Goal: Information Seeking & Learning: Understand process/instructions

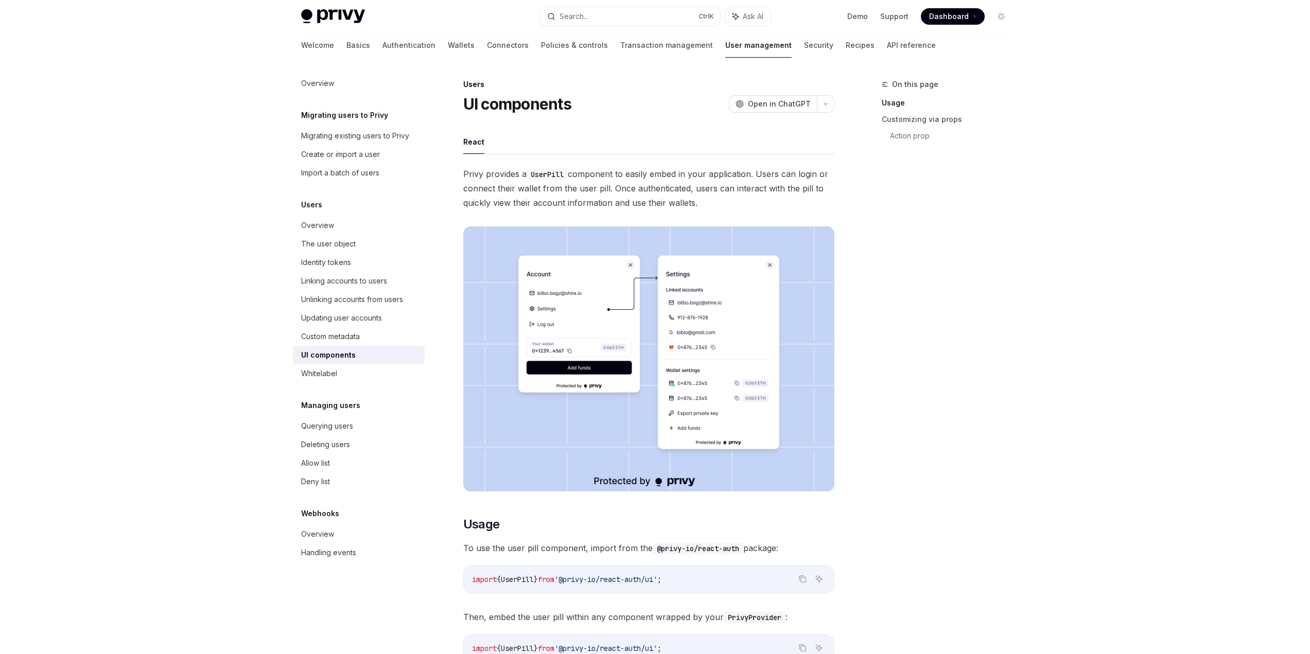
click at [375, 356] on div "UI components" at bounding box center [359, 355] width 117 height 12
click at [383, 46] on link "Authentication" at bounding box center [409, 45] width 53 height 25
click at [627, 49] on link "Transaction management" at bounding box center [666, 45] width 93 height 25
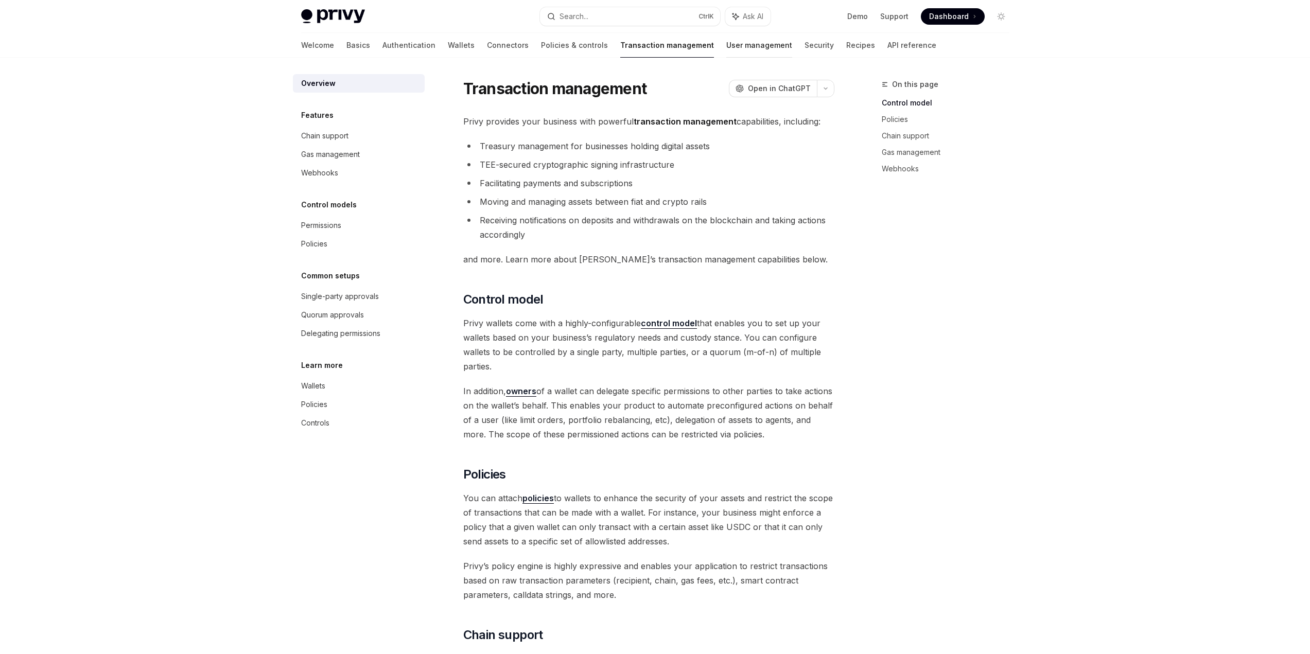
click at [727, 50] on link "User management" at bounding box center [760, 45] width 66 height 25
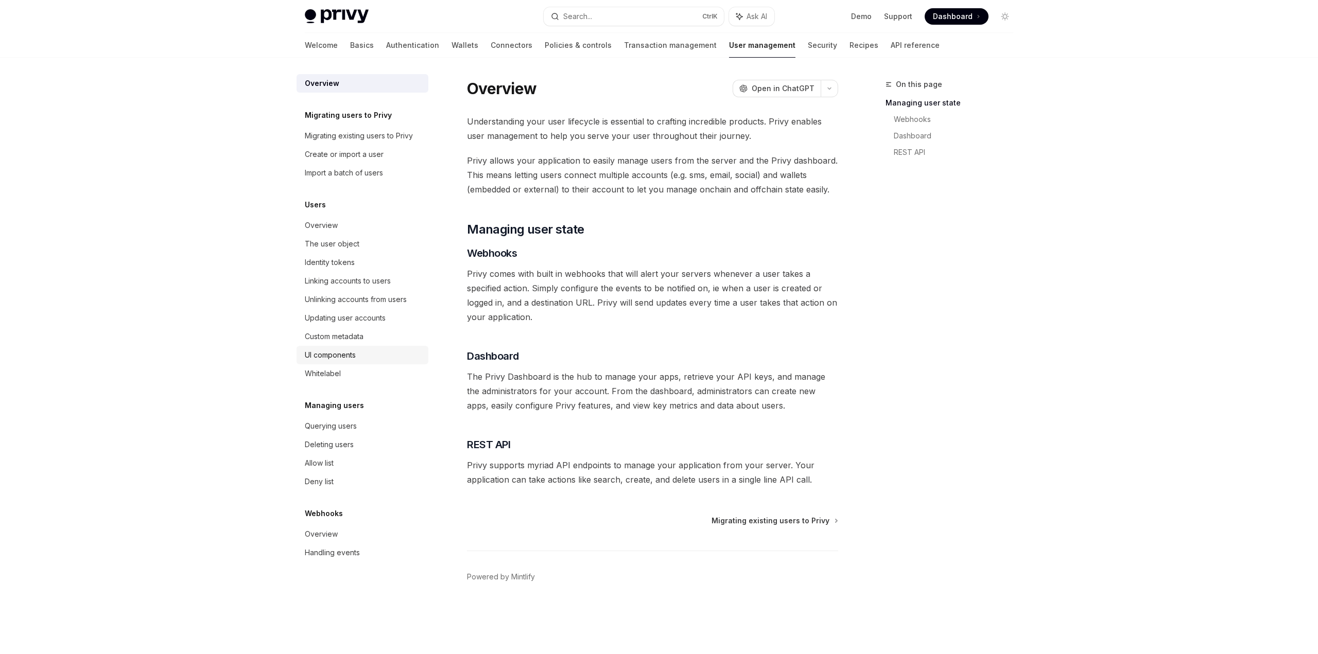
click at [340, 356] on div "UI components" at bounding box center [330, 355] width 51 height 12
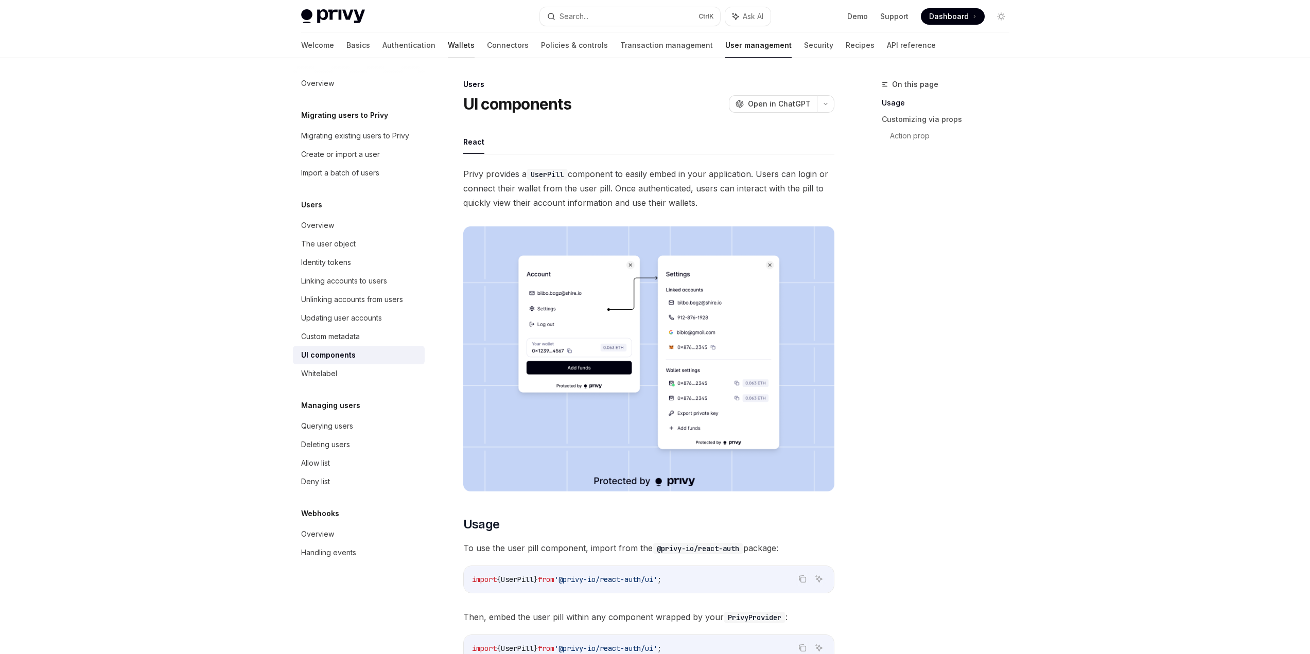
click at [448, 44] on link "Wallets" at bounding box center [461, 45] width 27 height 25
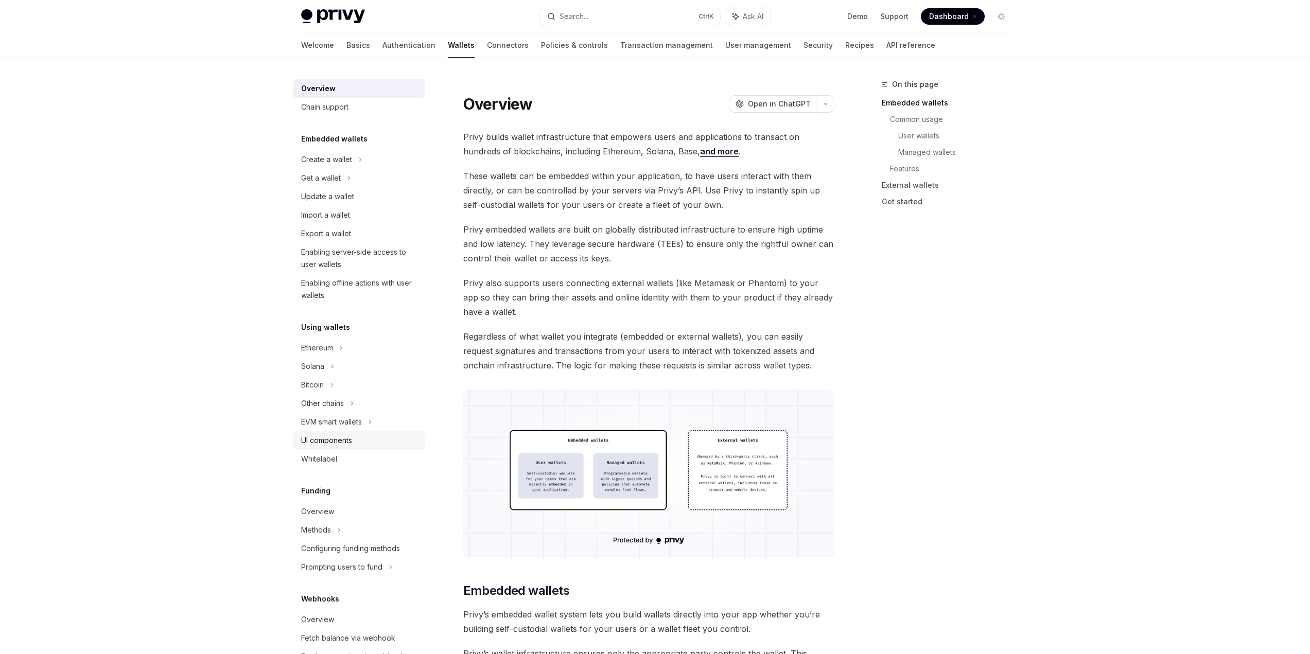
click at [347, 440] on div "UI components" at bounding box center [326, 441] width 51 height 12
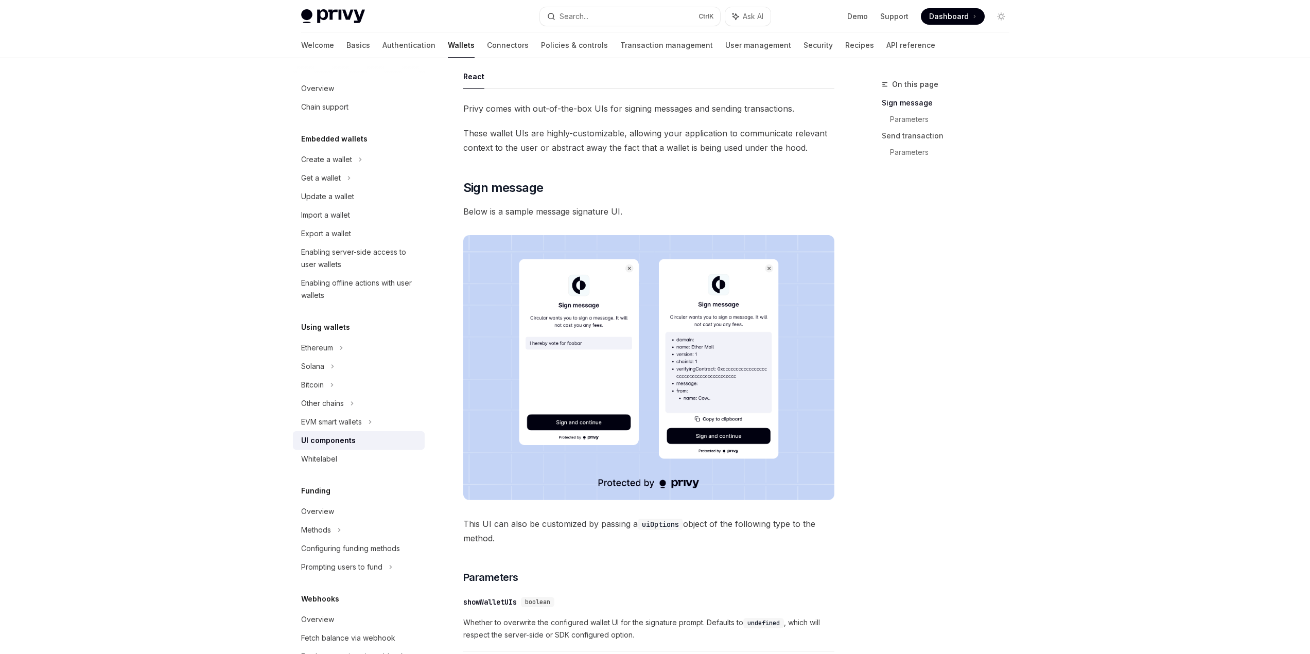
scroll to position [34, 0]
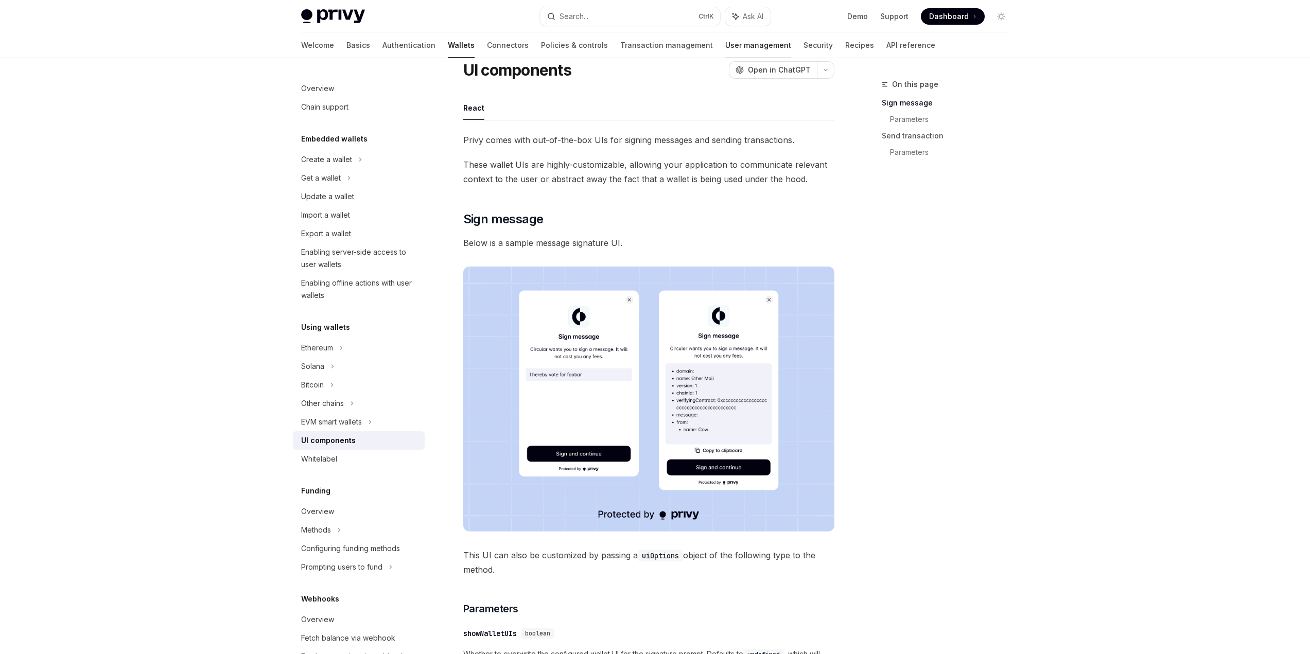
click at [726, 44] on link "User management" at bounding box center [759, 45] width 66 height 25
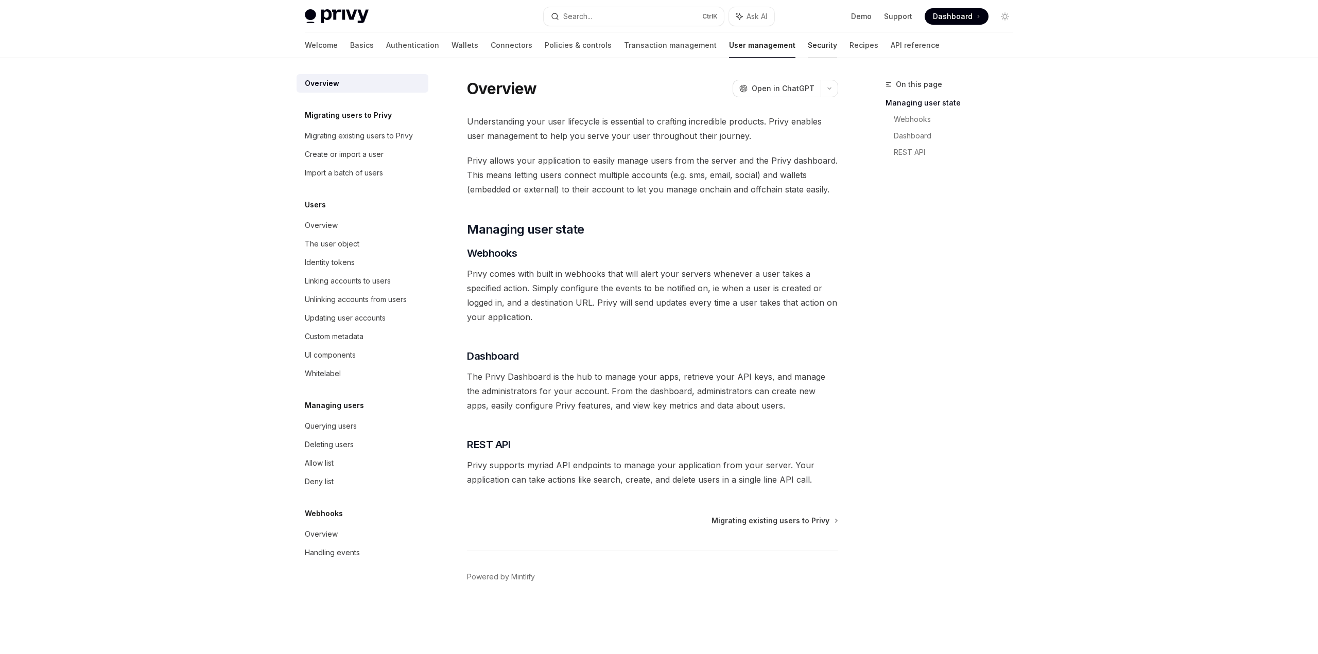
click at [808, 44] on link "Security" at bounding box center [822, 45] width 29 height 25
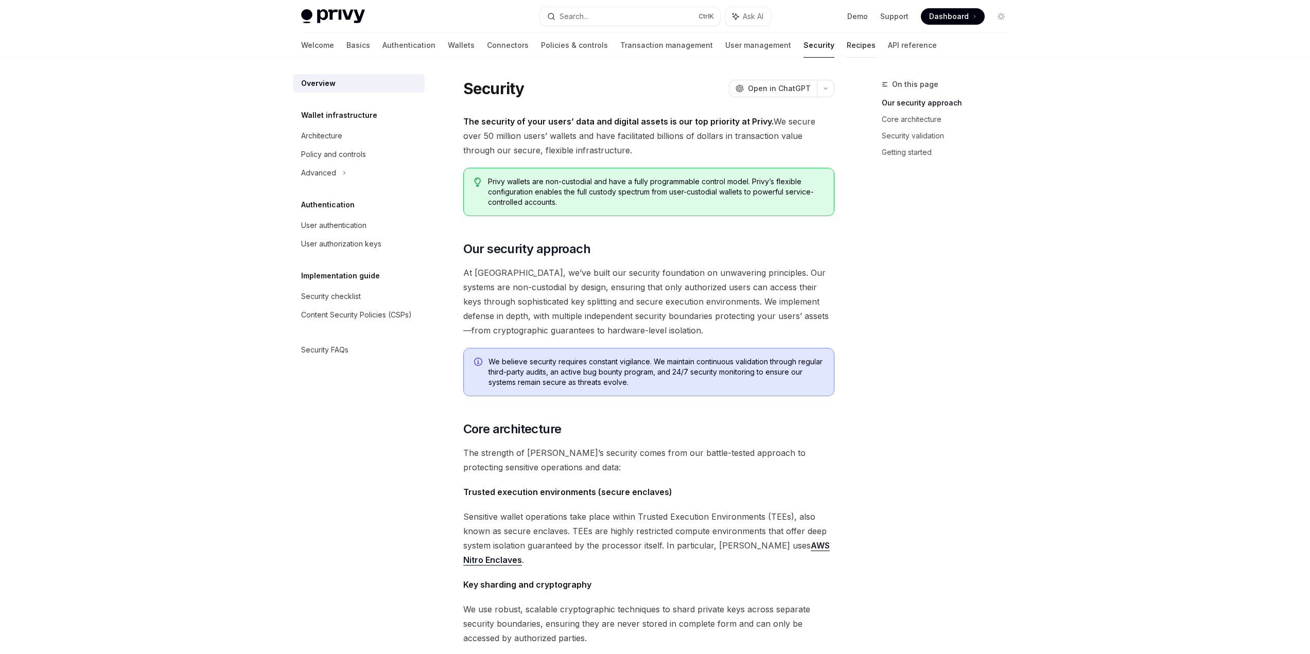
click at [847, 45] on link "Recipes" at bounding box center [861, 45] width 29 height 25
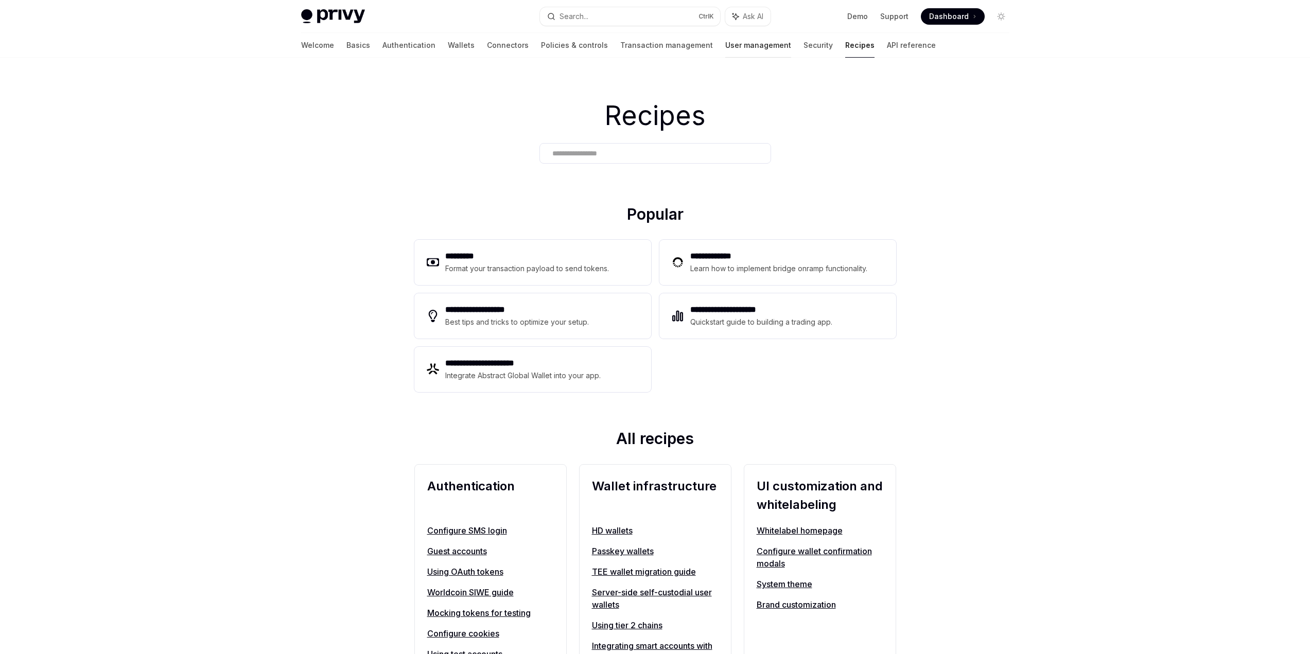
click at [726, 48] on link "User management" at bounding box center [759, 45] width 66 height 25
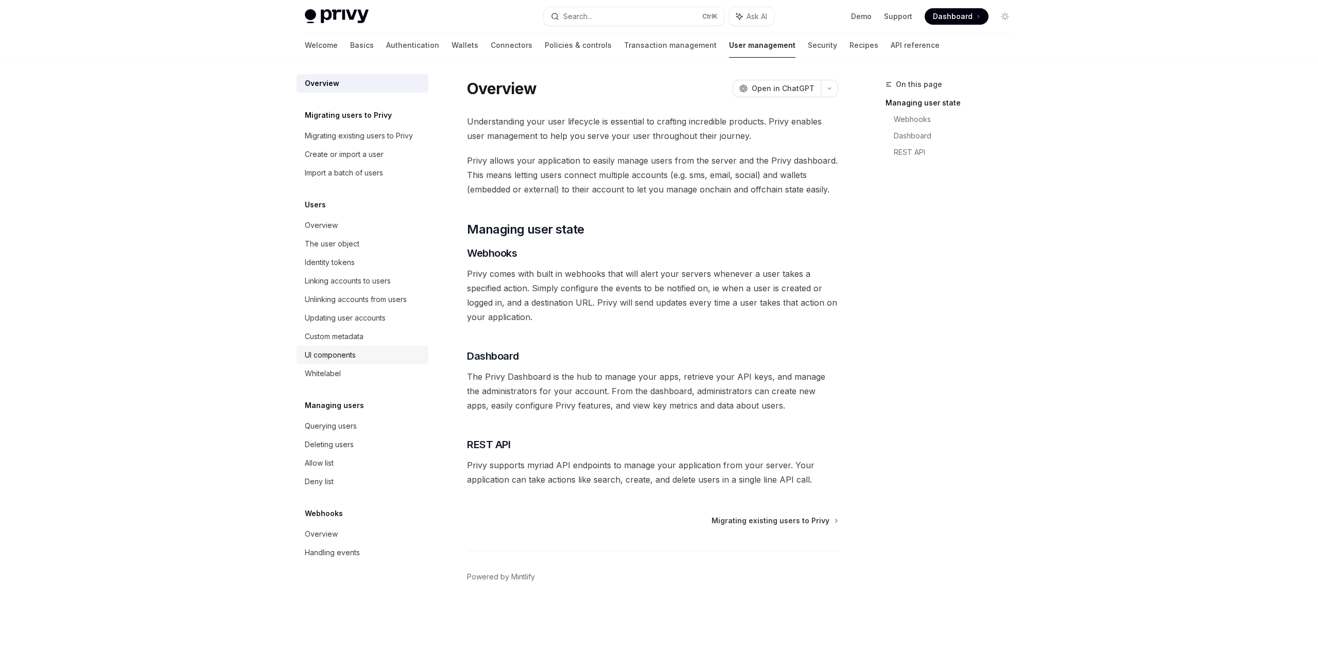
click at [332, 358] on div "UI components" at bounding box center [330, 355] width 51 height 12
type textarea "*"
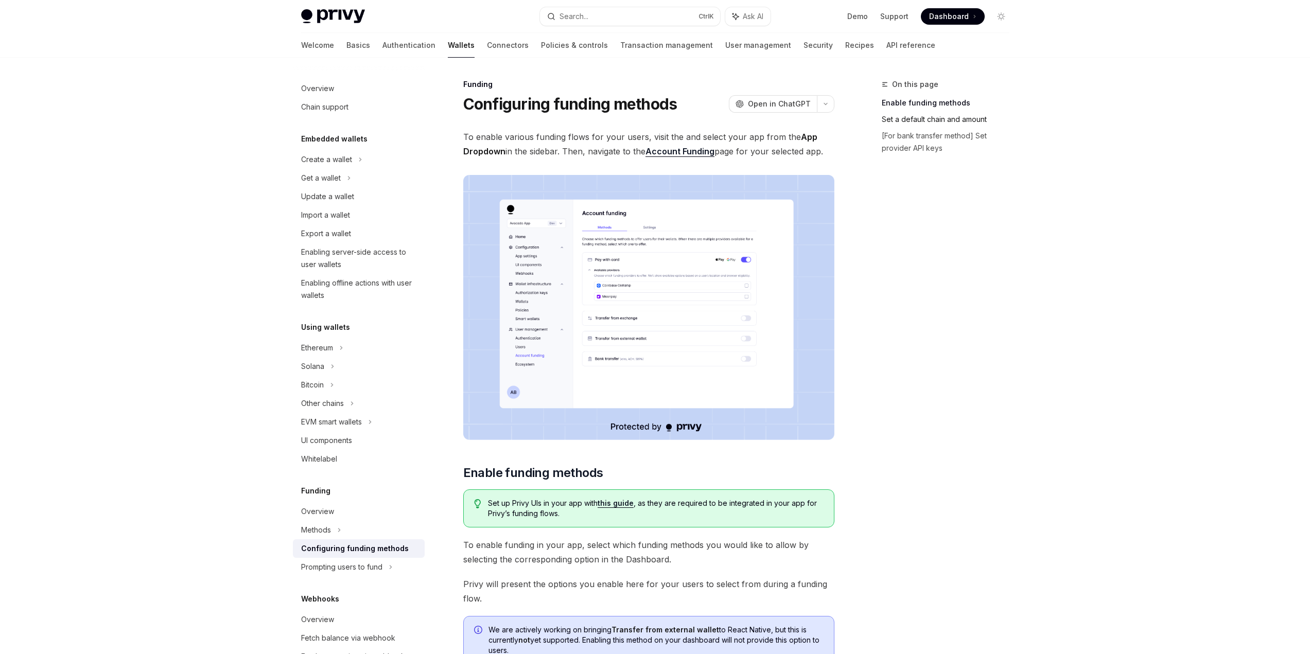
click at [967, 118] on link "Set a default chain and amount" at bounding box center [950, 119] width 136 height 16
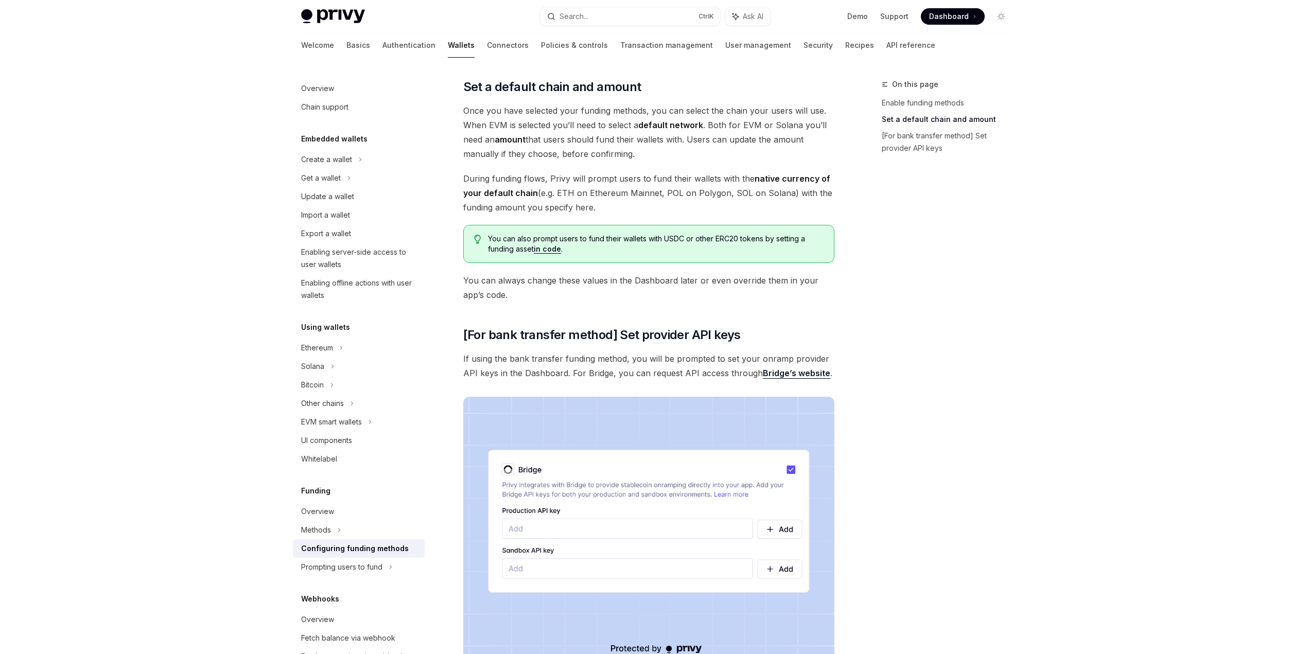
scroll to position [611, 0]
click at [521, 110] on span "Once you have selected your funding methods, you can select the chain your user…" at bounding box center [648, 132] width 371 height 58
drag, startPoint x: 526, startPoint y: 120, endPoint x: 496, endPoint y: 109, distance: 32.4
click at [496, 109] on span "Once you have selected your funding methods, you can select the chain your user…" at bounding box center [648, 132] width 371 height 58
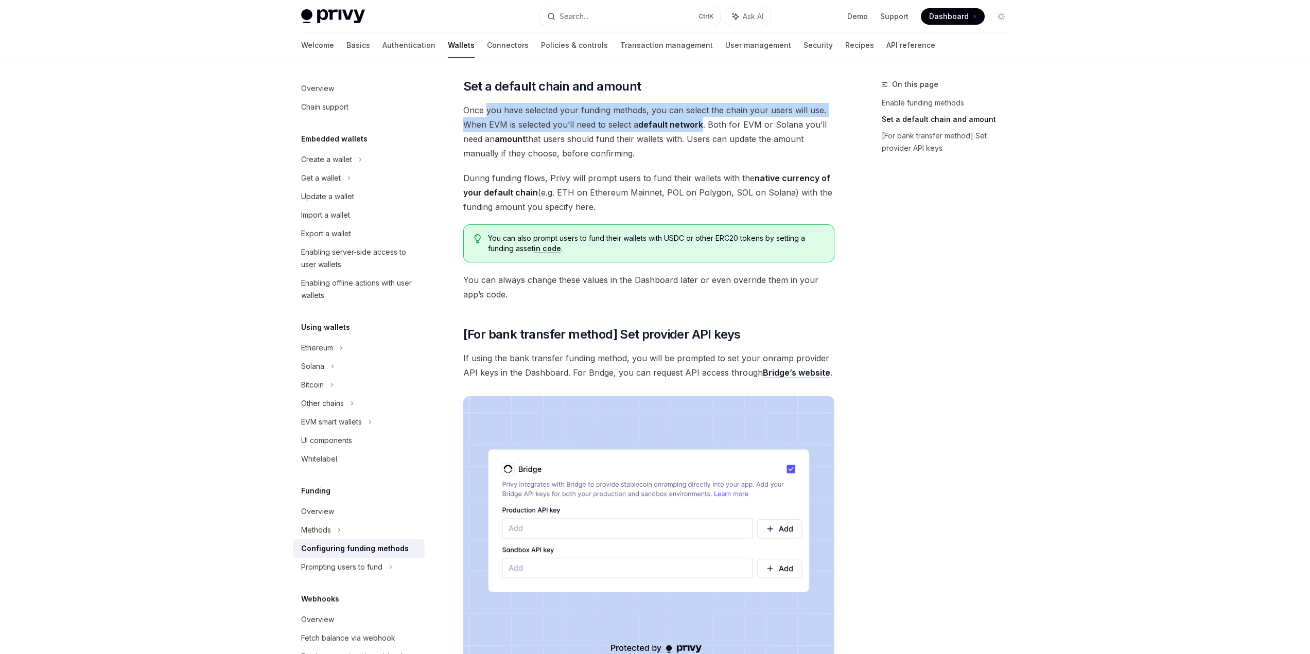
drag, startPoint x: 496, startPoint y: 109, endPoint x: 681, endPoint y: 128, distance: 186.3
click at [681, 128] on span "Once you have selected your funding methods, you can select the chain your user…" at bounding box center [648, 132] width 371 height 58
click at [681, 128] on strong "default network" at bounding box center [671, 124] width 65 height 10
drag, startPoint x: 681, startPoint y: 128, endPoint x: 470, endPoint y: 116, distance: 211.4
click at [470, 116] on span "Once you have selected your funding methods, you can select the chain your user…" at bounding box center [648, 132] width 371 height 58
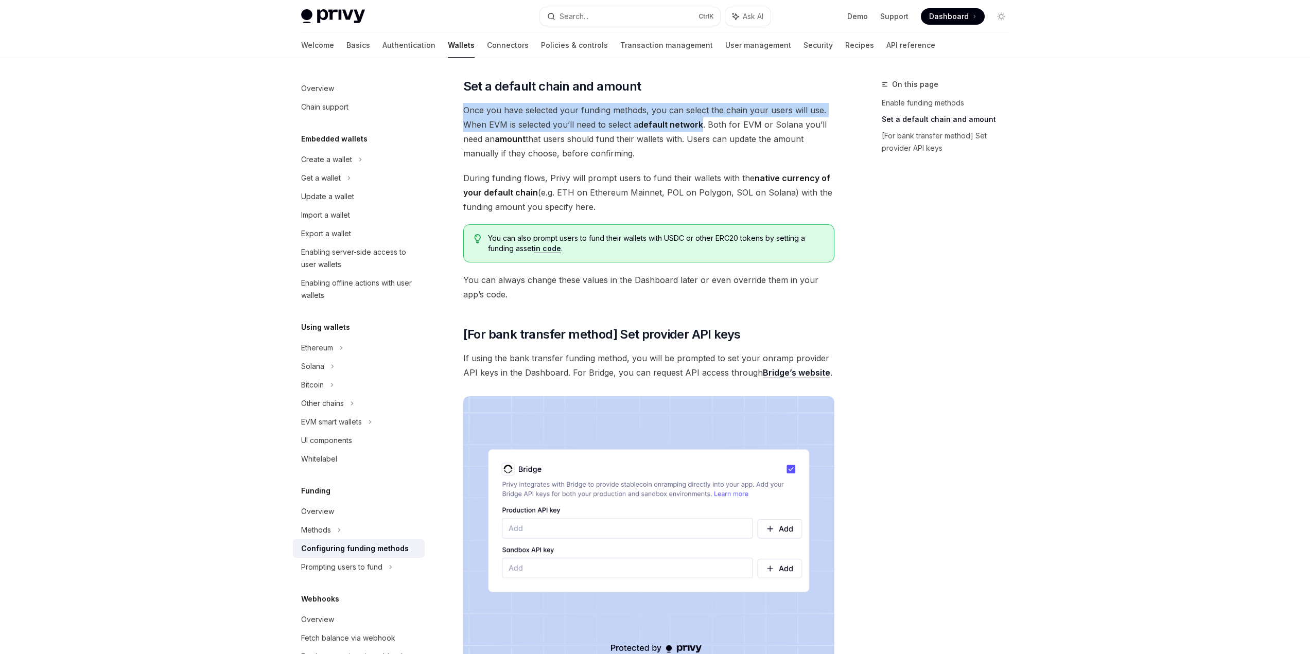
click at [470, 116] on span "Once you have selected your funding methods, you can select the chain your user…" at bounding box center [648, 132] width 371 height 58
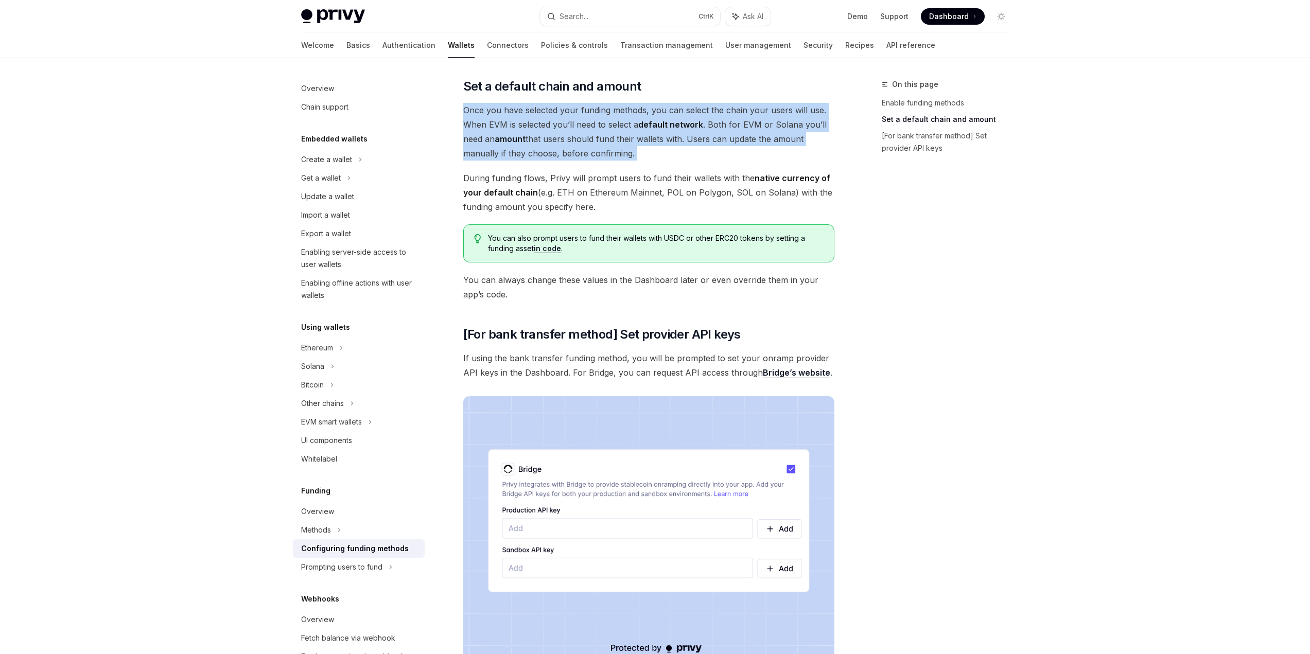
drag, startPoint x: 470, startPoint y: 116, endPoint x: 720, endPoint y: 160, distance: 253.5
click at [715, 160] on span "Once you have selected your funding methods, you can select the chain your user…" at bounding box center [648, 132] width 371 height 58
click at [711, 149] on span "Once you have selected your funding methods, you can select the chain your user…" at bounding box center [648, 132] width 371 height 58
drag, startPoint x: 711, startPoint y: 149, endPoint x: 481, endPoint y: 108, distance: 233.2
click at [481, 108] on span "Once you have selected your funding methods, you can select the chain your user…" at bounding box center [648, 132] width 371 height 58
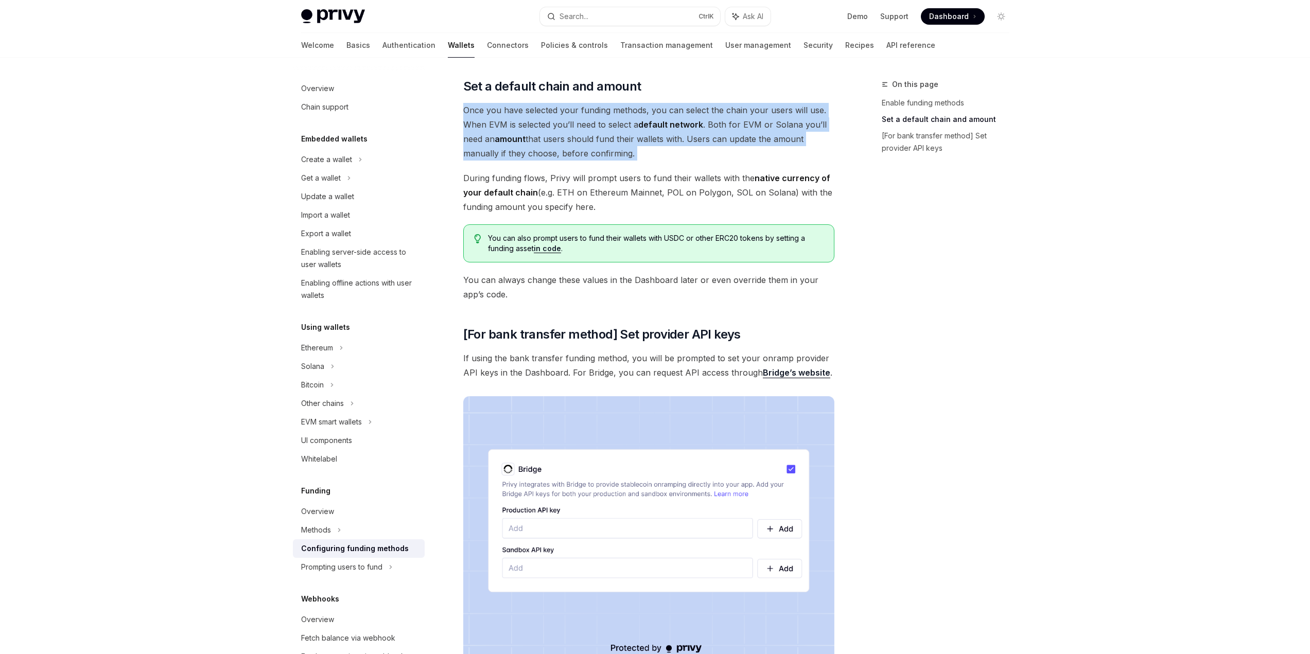
click at [481, 108] on span "Once you have selected your funding methods, you can select the chain your user…" at bounding box center [648, 132] width 371 height 58
drag, startPoint x: 481, startPoint y: 108, endPoint x: 677, endPoint y: 152, distance: 200.6
click at [671, 152] on span "Once you have selected your funding methods, you can select the chain your user…" at bounding box center [648, 132] width 371 height 58
click at [684, 153] on span "Once you have selected your funding methods, you can select the chain your user…" at bounding box center [648, 132] width 371 height 58
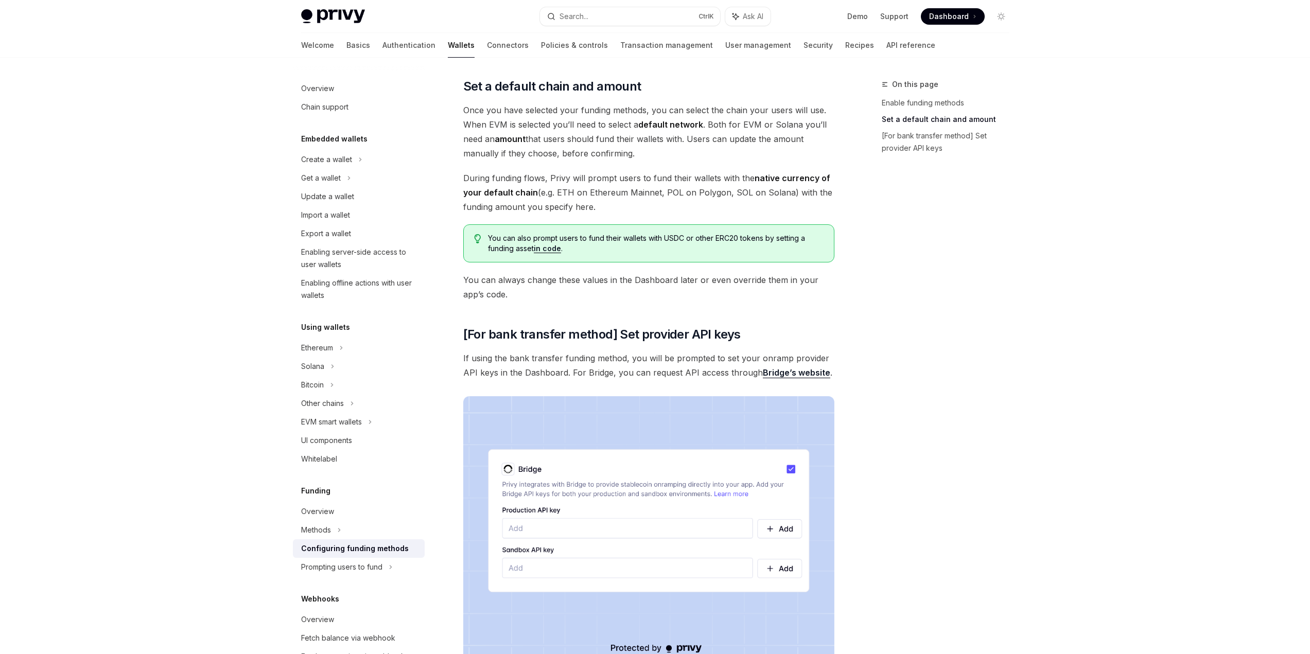
drag, startPoint x: 480, startPoint y: 113, endPoint x: 464, endPoint y: 111, distance: 16.2
click at [464, 111] on span "Once you have selected your funding methods, you can select the chain your user…" at bounding box center [648, 132] width 371 height 58
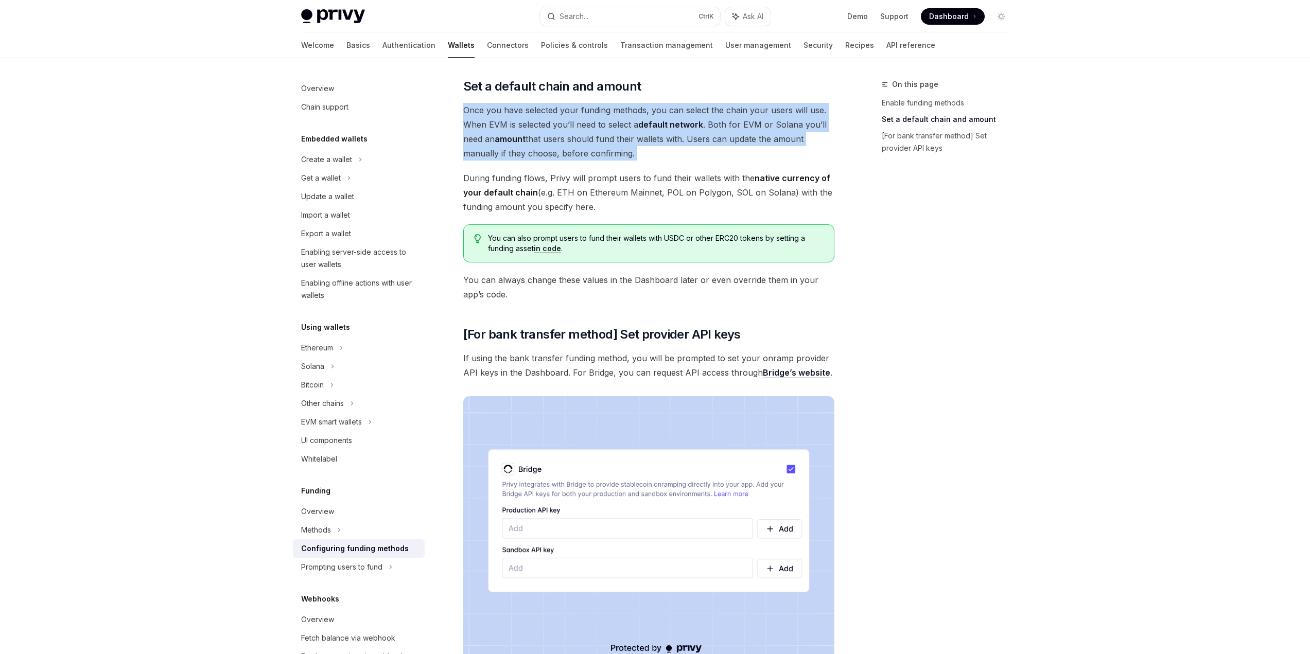
drag, startPoint x: 464, startPoint y: 111, endPoint x: 725, endPoint y: 165, distance: 266.2
click at [717, 164] on div "To enable various funding flows for your users, visit the and select your app f…" at bounding box center [648, 90] width 371 height 1143
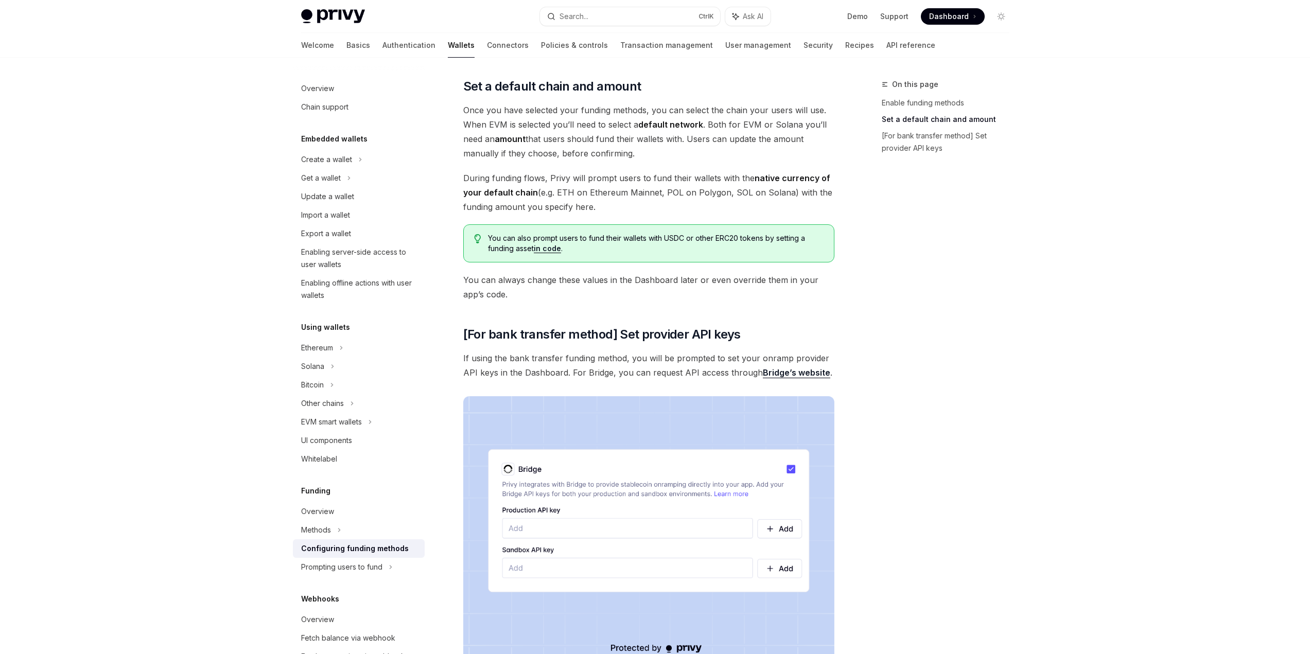
click at [740, 167] on div "To enable various funding flows for your users, visit the and select your app f…" at bounding box center [648, 90] width 371 height 1143
drag, startPoint x: 548, startPoint y: 127, endPoint x: 495, endPoint y: 114, distance: 54.5
click at [495, 114] on span "Once you have selected your funding methods, you can select the chain your user…" at bounding box center [648, 132] width 371 height 58
drag, startPoint x: 591, startPoint y: 204, endPoint x: 476, endPoint y: 112, distance: 147.2
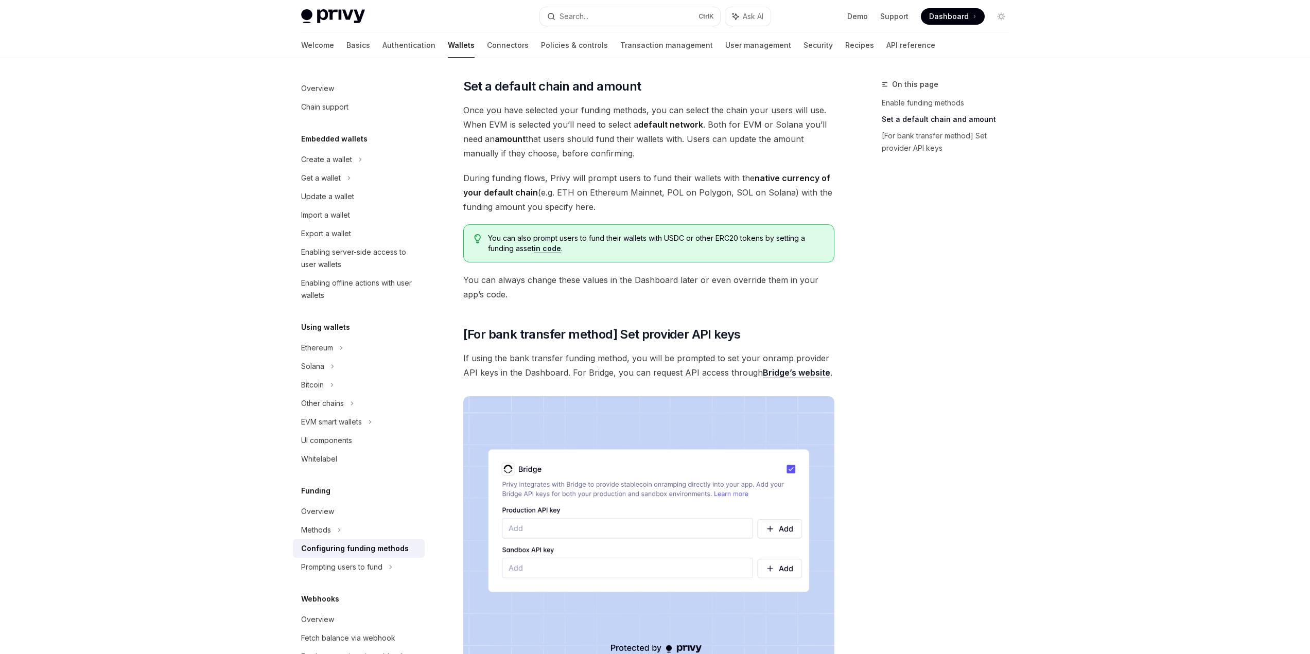
click at [476, 112] on div "To enable various funding flows for your users, visit the and select your app f…" at bounding box center [648, 90] width 371 height 1143
click at [476, 112] on span "Once you have selected your funding methods, you can select the chain your user…" at bounding box center [648, 132] width 371 height 58
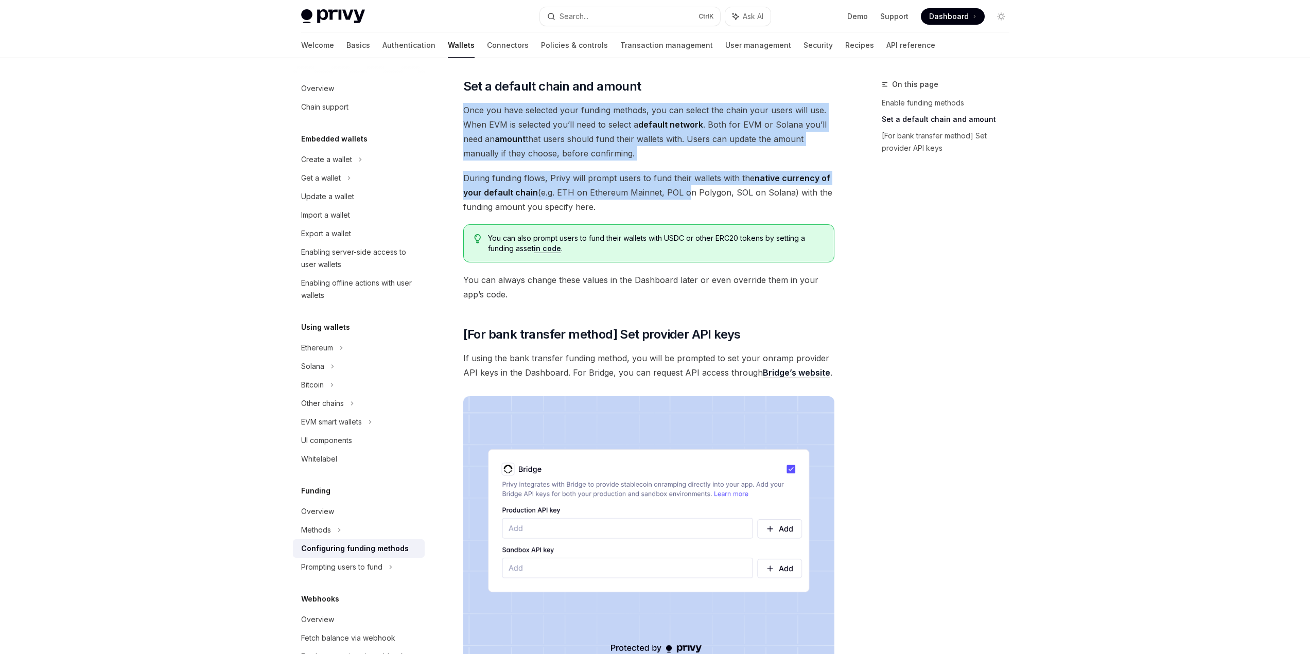
drag, startPoint x: 476, startPoint y: 112, endPoint x: 684, endPoint y: 199, distance: 225.2
click at [679, 195] on div "To enable various funding flows for your users, visit the and select your app f…" at bounding box center [648, 90] width 371 height 1143
drag, startPoint x: 687, startPoint y: 208, endPoint x: 494, endPoint y: 106, distance: 218.6
click at [495, 112] on div "To enable various funding flows for your users, visit the and select your app f…" at bounding box center [648, 90] width 371 height 1143
click at [494, 105] on span "Once you have selected your funding methods, you can select the chain your user…" at bounding box center [648, 132] width 371 height 58
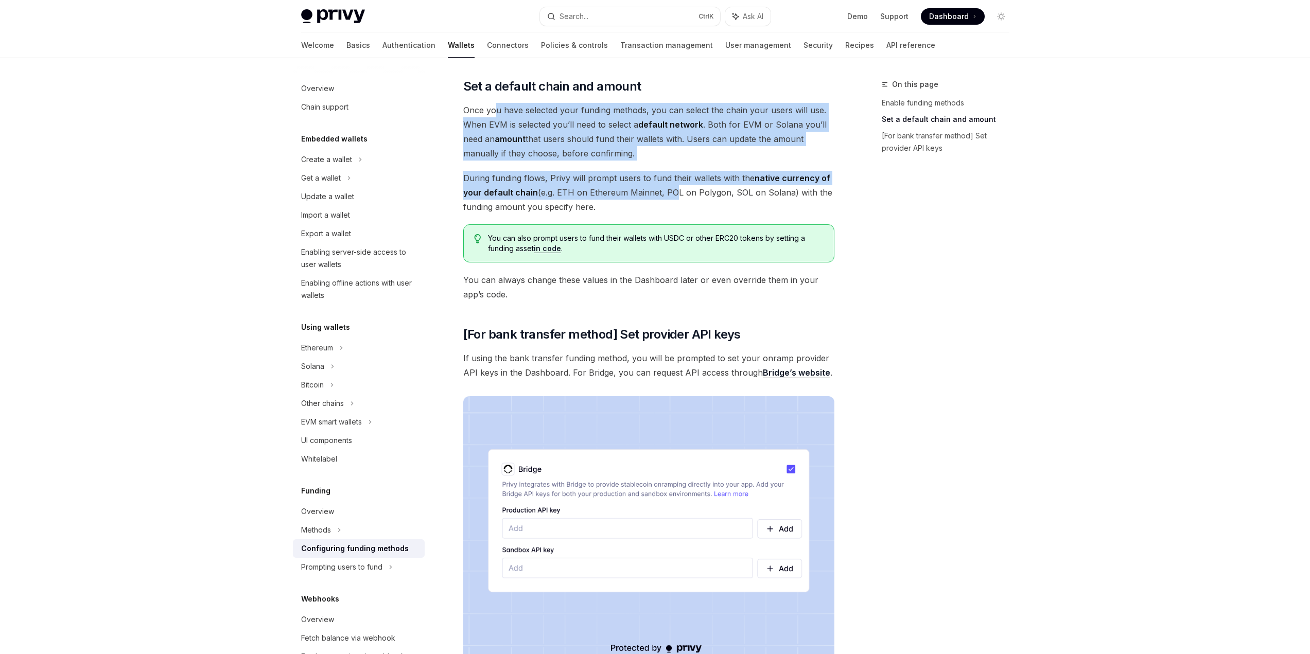
drag, startPoint x: 658, startPoint y: 190, endPoint x: 675, endPoint y: 199, distance: 19.4
click at [674, 199] on div "To enable various funding flows for your users, visit the and select your app f…" at bounding box center [648, 90] width 371 height 1143
click at [675, 199] on span "During funding flows, Privy will prompt users to fund their wallets with the na…" at bounding box center [648, 192] width 371 height 43
drag, startPoint x: 661, startPoint y: 215, endPoint x: 506, endPoint y: 115, distance: 184.8
click at [510, 123] on div "To enable various funding flows for your users, visit the and select your app f…" at bounding box center [648, 90] width 371 height 1143
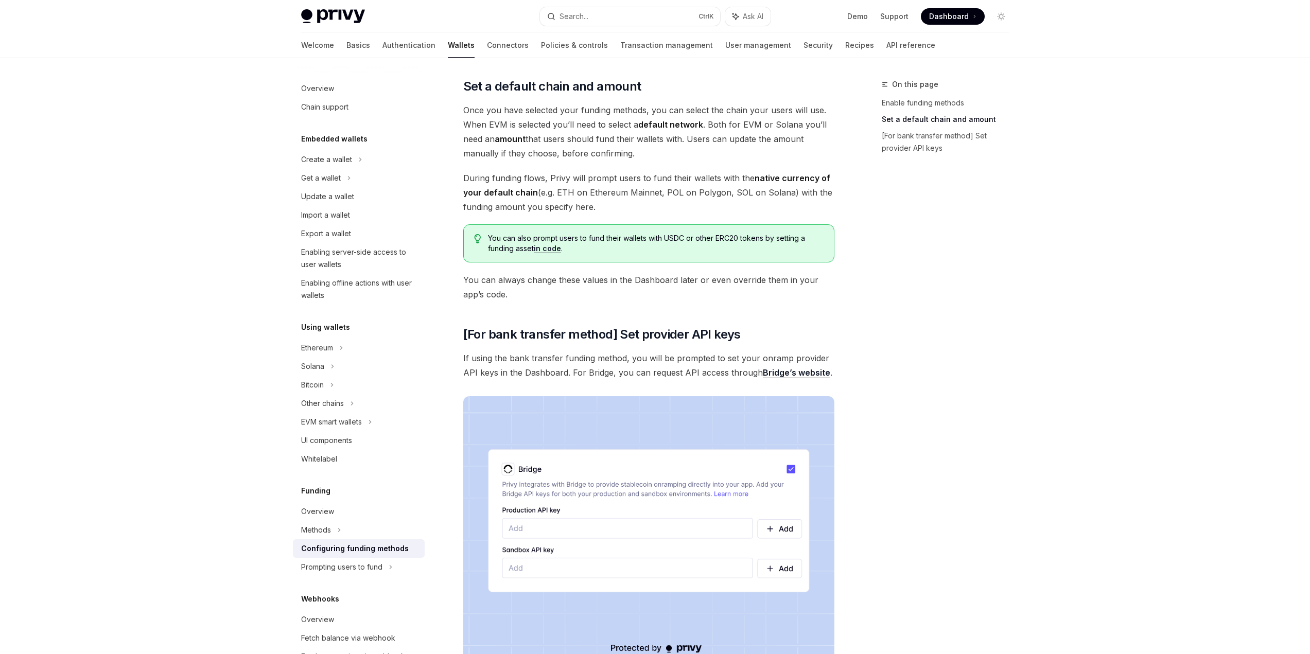
click at [506, 115] on span "Once you have selected your funding methods, you can select the chain your user…" at bounding box center [648, 132] width 371 height 58
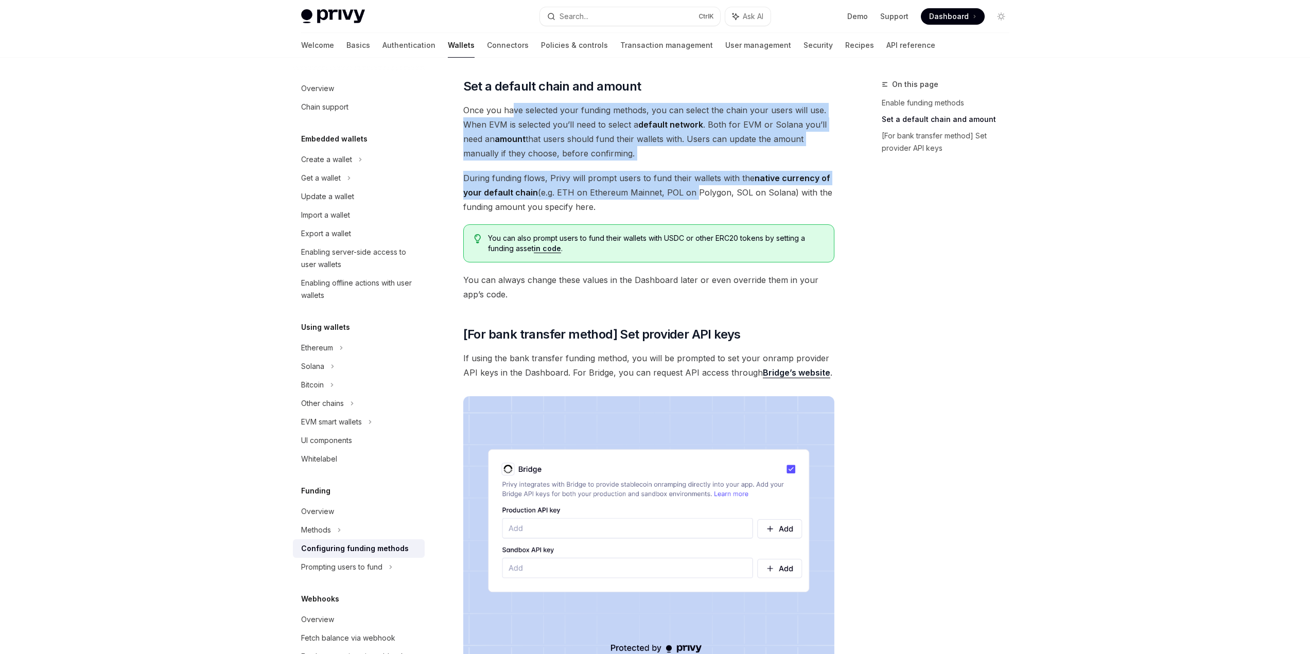
drag, startPoint x: 690, startPoint y: 197, endPoint x: 697, endPoint y: 200, distance: 7.7
click at [695, 199] on div "To enable various funding flows for your users, visit the and select your app f…" at bounding box center [648, 90] width 371 height 1143
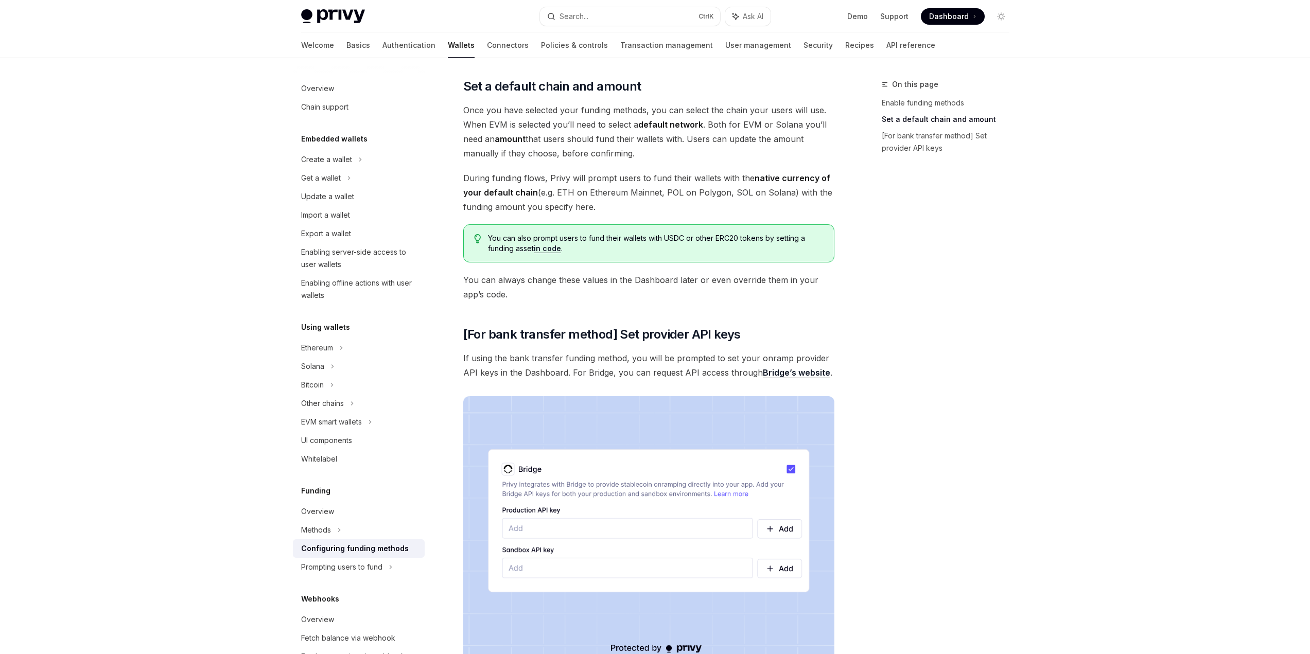
click at [697, 200] on span "During funding flows, Privy will prompt users to fund their wallets with the na…" at bounding box center [648, 192] width 371 height 43
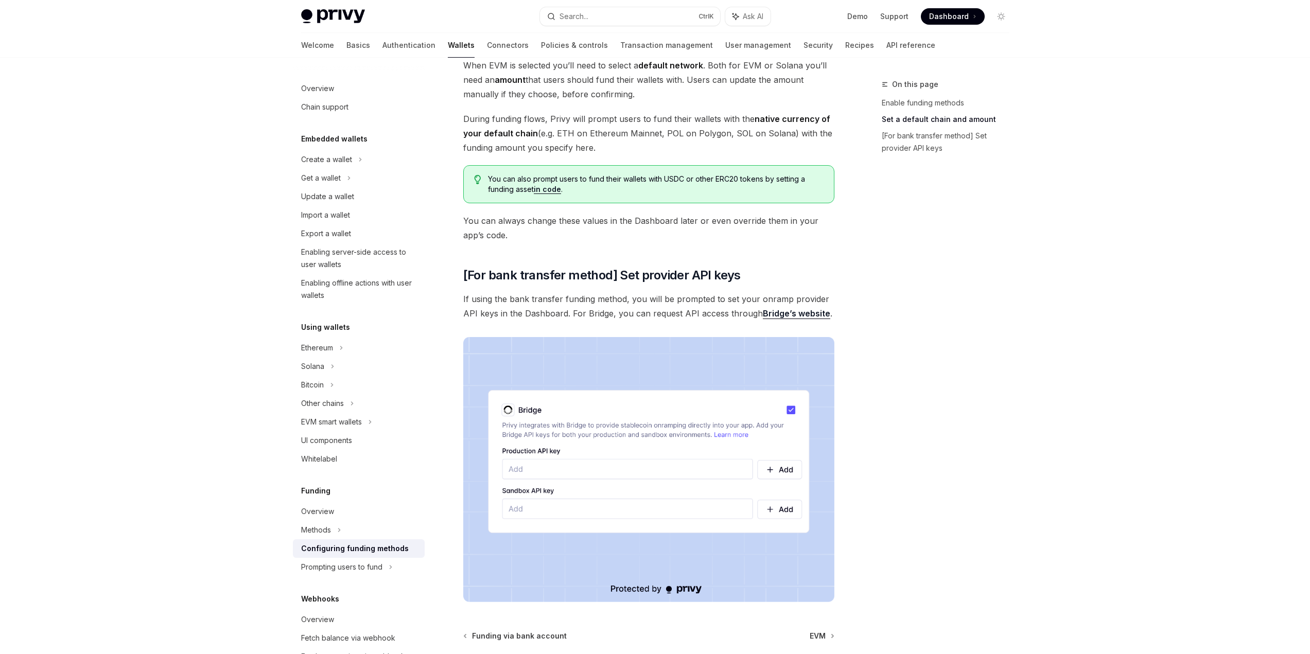
scroll to position [668, 0]
drag, startPoint x: 561, startPoint y: 300, endPoint x: 862, endPoint y: 306, distance: 300.8
click at [855, 306] on div "On this page Enable funding methods Set a default chain and amount [For bank tr…" at bounding box center [655, 73] width 725 height 1368
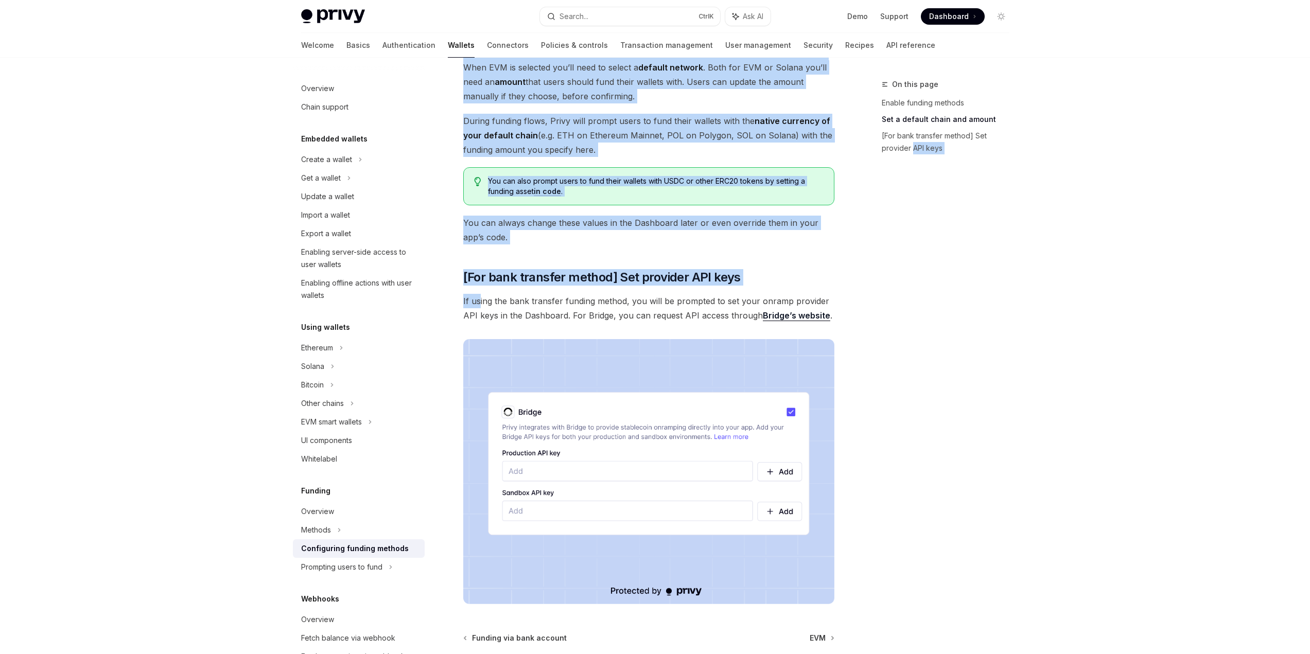
drag, startPoint x: 883, startPoint y: 326, endPoint x: 490, endPoint y: 297, distance: 394.5
click at [481, 299] on div "On this page Enable funding methods Set a default chain and amount [For bank tr…" at bounding box center [655, 73] width 725 height 1368
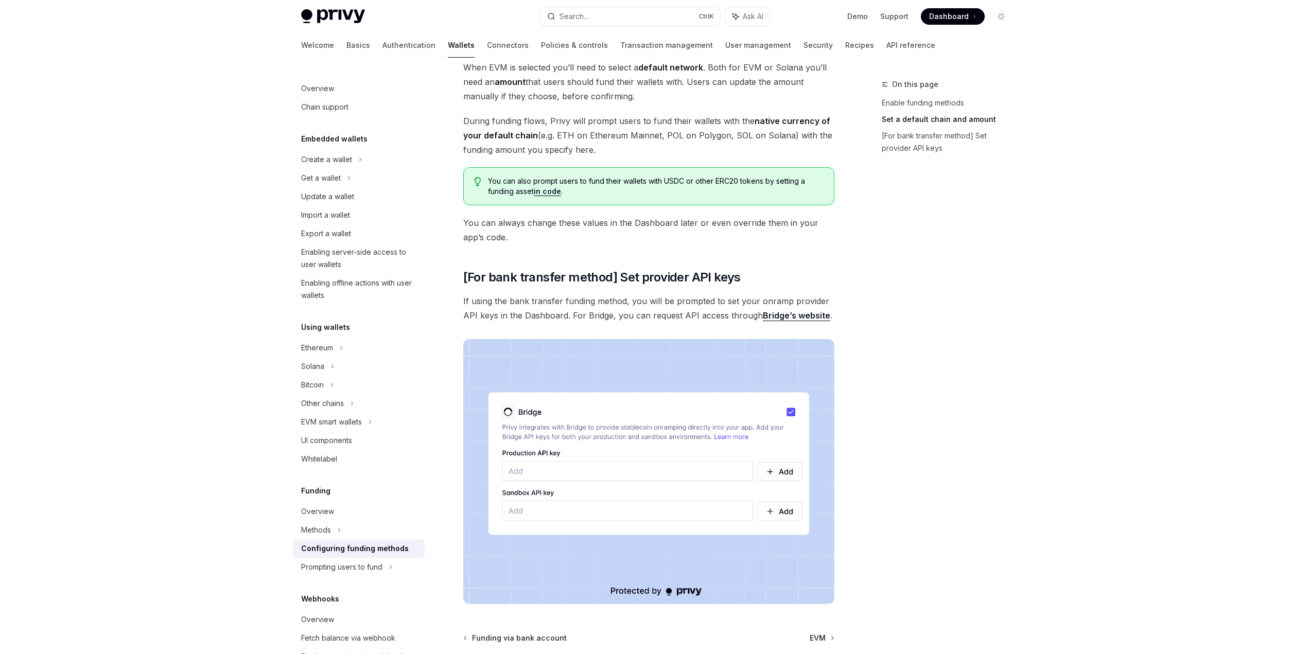
click at [490, 297] on span "If using the bank transfer funding method, you will be prompted to set your onr…" at bounding box center [648, 308] width 371 height 29
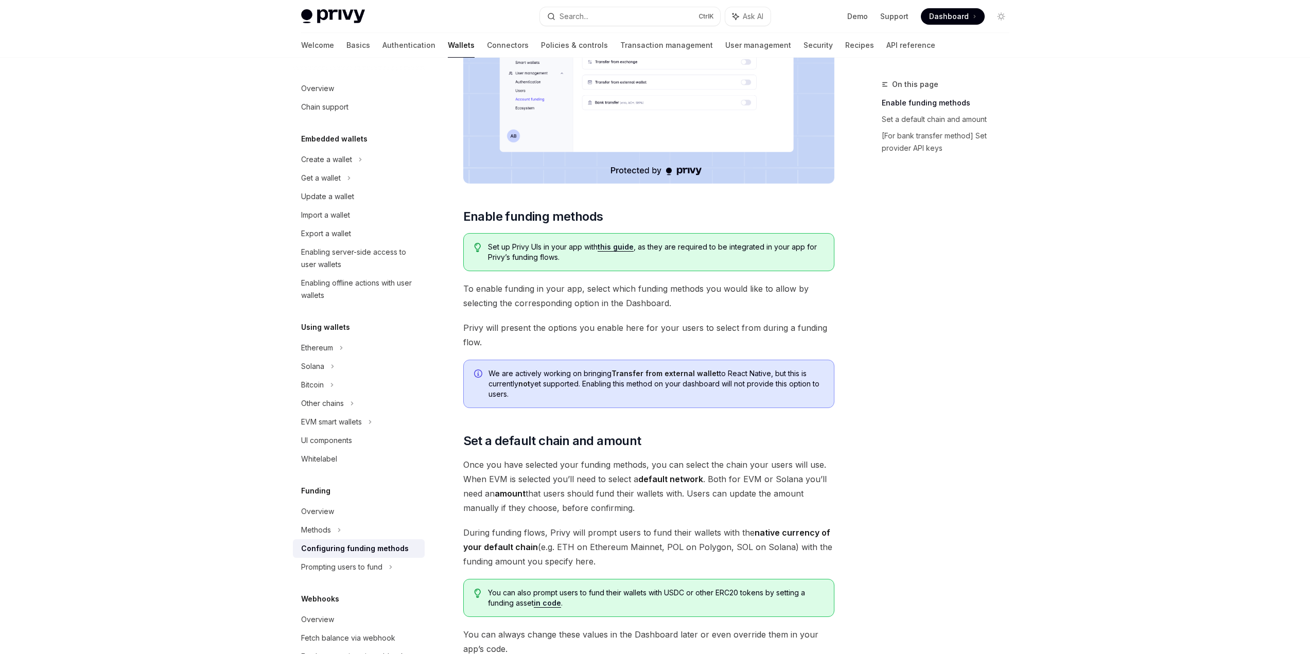
scroll to position [0, 0]
